Goal: Navigation & Orientation: Find specific page/section

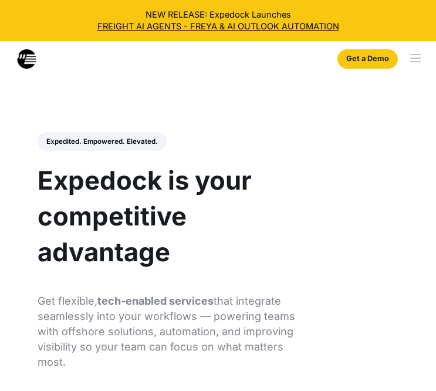
select select
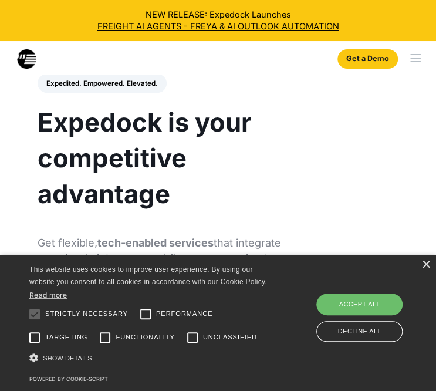
scroll to position [59, 0]
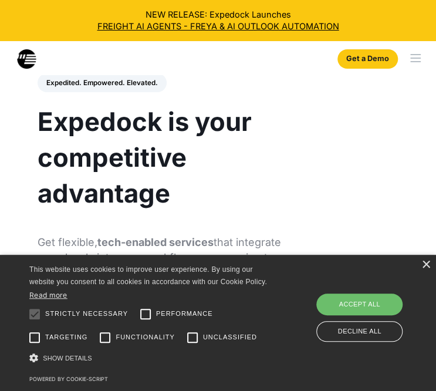
click at [427, 260] on div "× This website uses cookies to improve user experience. By using our website yo…" at bounding box center [218, 323] width 436 height 136
click at [426, 261] on div "×" at bounding box center [425, 264] width 9 height 9
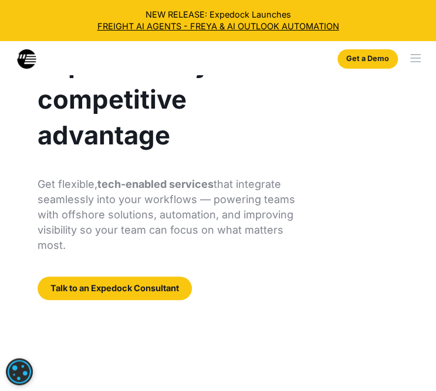
scroll to position [117, 0]
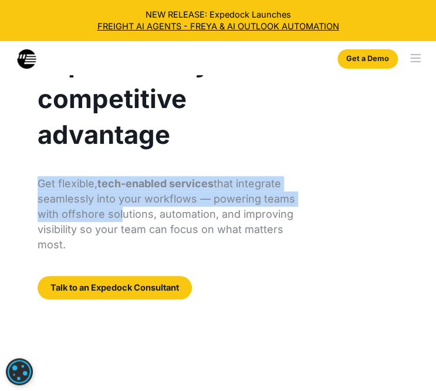
drag, startPoint x: 32, startPoint y: 187, endPoint x: 120, endPoint y: 214, distance: 91.5
click at [120, 213] on div "Expedited. Empowered. Elevated. Automate Freight Document Extraction at 99.97% …" at bounding box center [218, 163] width 408 height 320
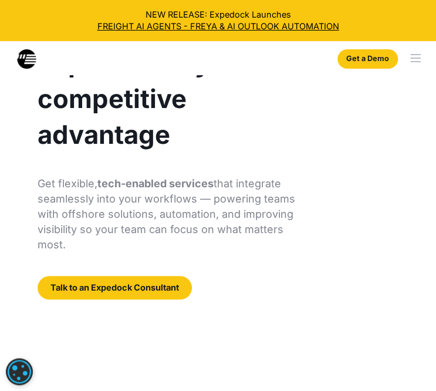
drag, startPoint x: 120, startPoint y: 214, endPoint x: 103, endPoint y: 241, distance: 31.9
click at [103, 241] on p "Get flexible, tech-enabled services that integrate seamlessly into your workflo…" at bounding box center [167, 214] width 258 height 76
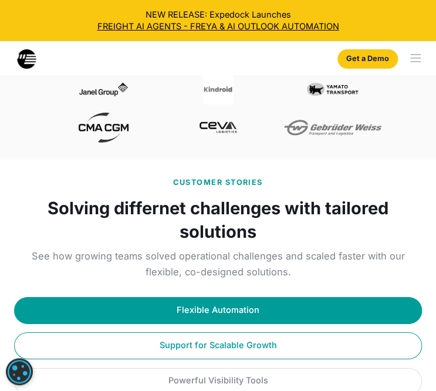
scroll to position [938, 0]
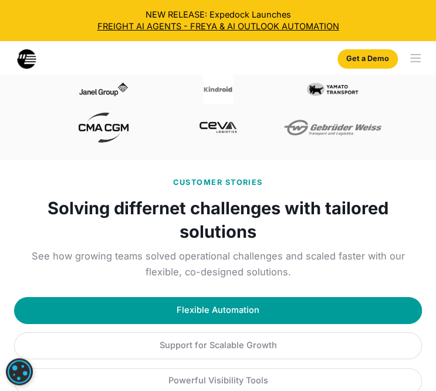
click at [229, 221] on strong "Solving differnet challenges with tailored solutions" at bounding box center [218, 219] width 408 height 47
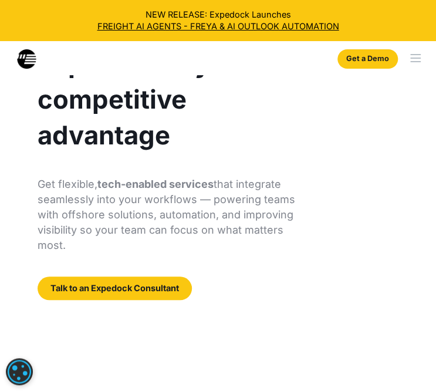
scroll to position [117, 0]
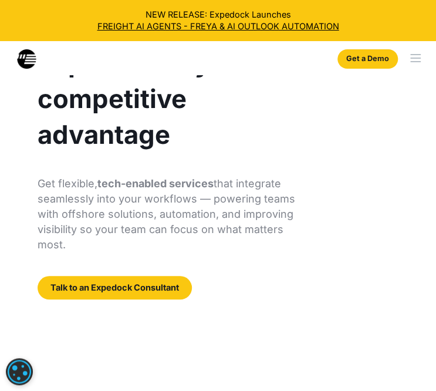
drag, startPoint x: 80, startPoint y: 246, endPoint x: 16, endPoint y: 178, distance: 93.0
click at [16, 178] on div "Expedited. Empowered. Elevated. Automate Freight Document Extraction at 99.97% …" at bounding box center [218, 163] width 408 height 320
drag, startPoint x: 16, startPoint y: 178, endPoint x: 79, endPoint y: 204, distance: 67.9
click at [79, 204] on p "Get flexible, tech-enabled services that integrate seamlessly into your workflo…" at bounding box center [167, 214] width 258 height 76
click at [82, 192] on p "Get flexible, tech-enabled services that integrate seamlessly into your workflo…" at bounding box center [167, 214] width 258 height 76
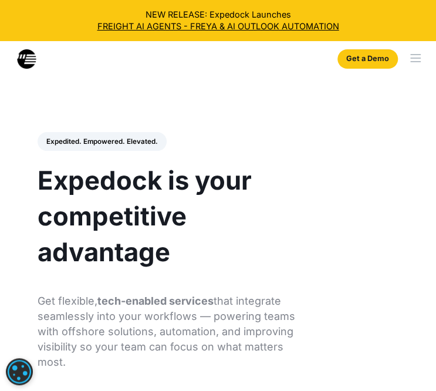
scroll to position [0, 0]
click at [410, 62] on div "menu" at bounding box center [415, 61] width 11 height 1
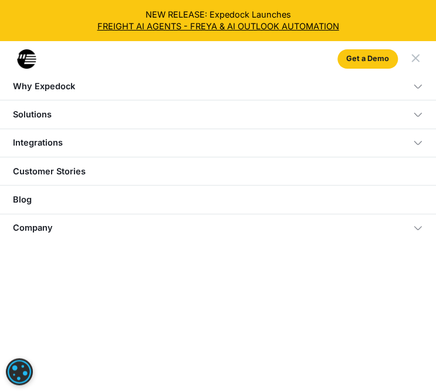
click at [58, 109] on div "Solutions" at bounding box center [218, 114] width 436 height 28
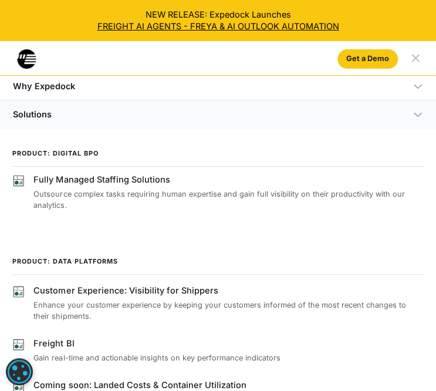
scroll to position [235, 0]
